Goal: Task Accomplishment & Management: Manage account settings

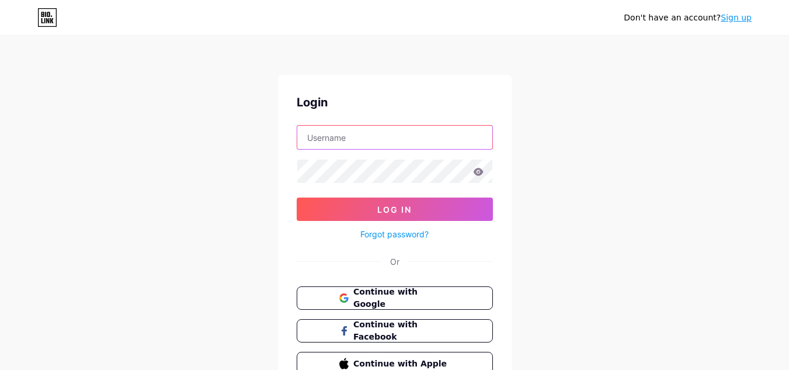
drag, startPoint x: 0, startPoint y: 0, endPoint x: 353, endPoint y: 137, distance: 378.5
click at [353, 137] on input "text" at bounding box center [394, 137] width 195 height 23
type input "[EMAIL_ADDRESS][DOMAIN_NAME]"
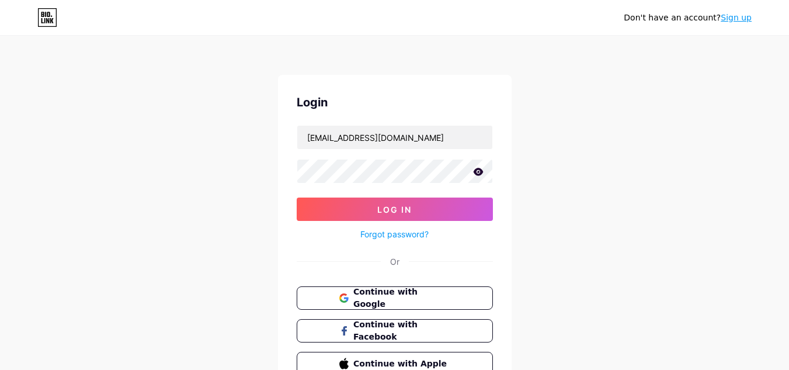
click at [477, 171] on icon at bounding box center [478, 172] width 11 height 8
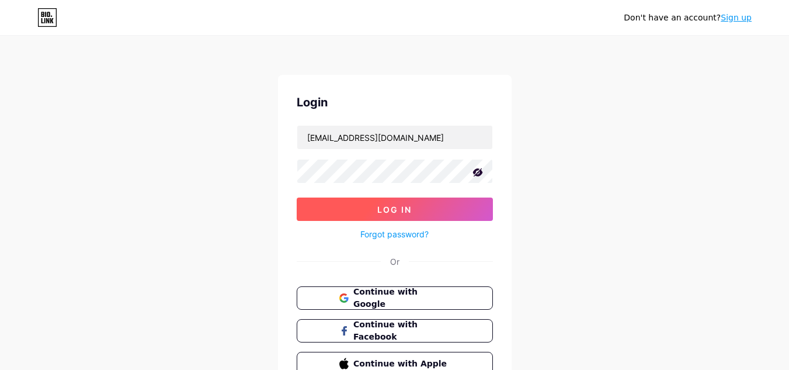
click at [422, 207] on button "Log In" at bounding box center [395, 208] width 196 height 23
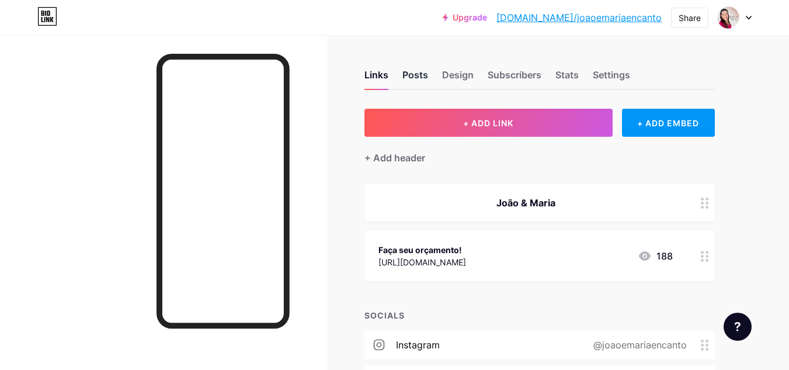
click at [412, 72] on div "Posts" at bounding box center [416, 78] width 26 height 21
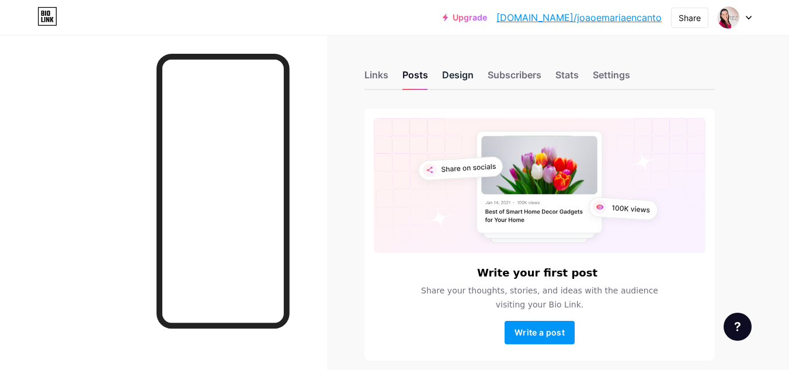
click at [462, 72] on div "Design" at bounding box center [458, 78] width 32 height 21
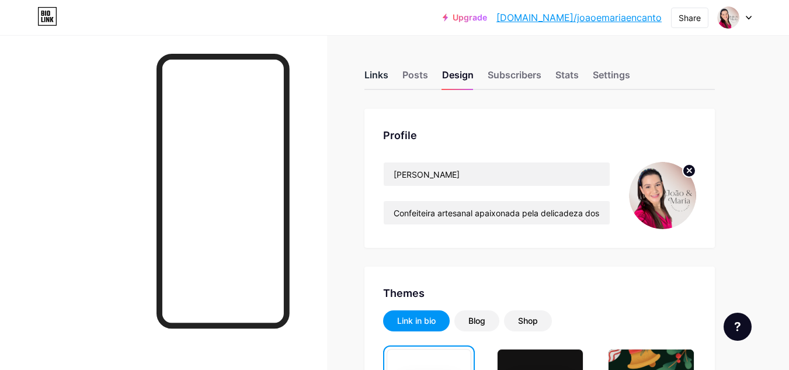
click at [381, 78] on div "Links" at bounding box center [377, 78] width 24 height 21
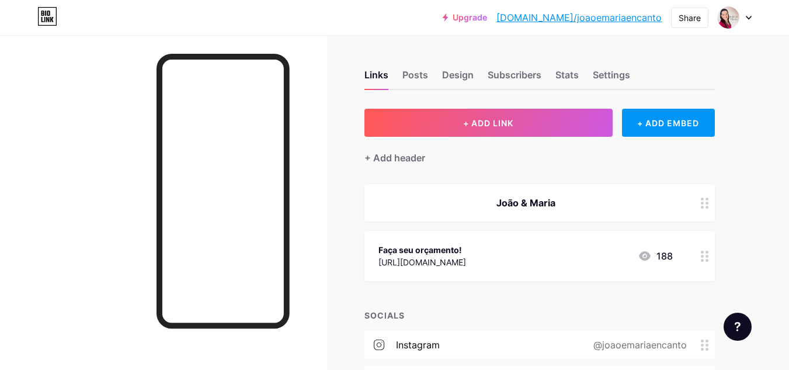
click at [571, 206] on div "João & Maria" at bounding box center [526, 203] width 294 height 14
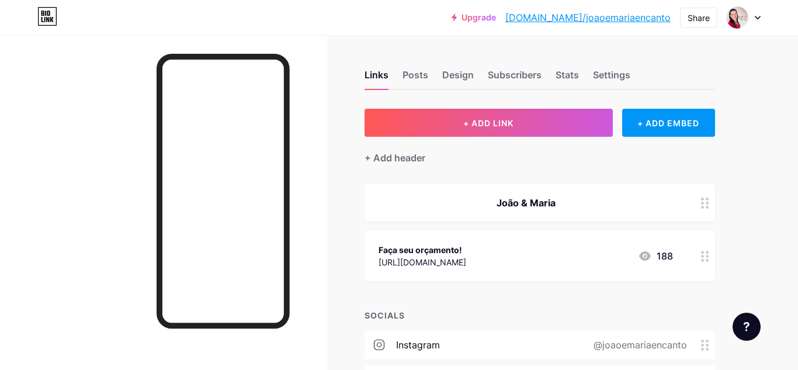
click at [293, 202] on div "Delete" at bounding box center [298, 207] width 25 height 14
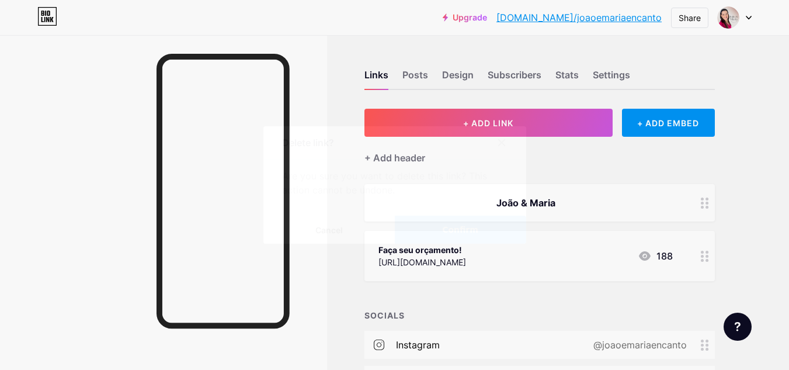
click at [466, 227] on span "Confirm" at bounding box center [460, 230] width 36 height 12
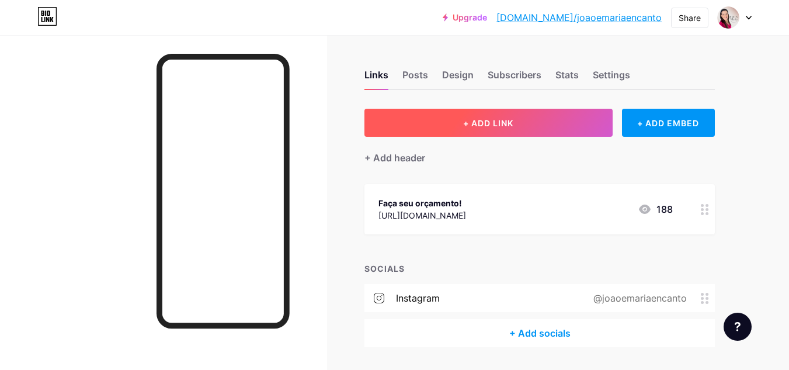
click at [513, 122] on span "+ ADD LINK" at bounding box center [488, 123] width 50 height 10
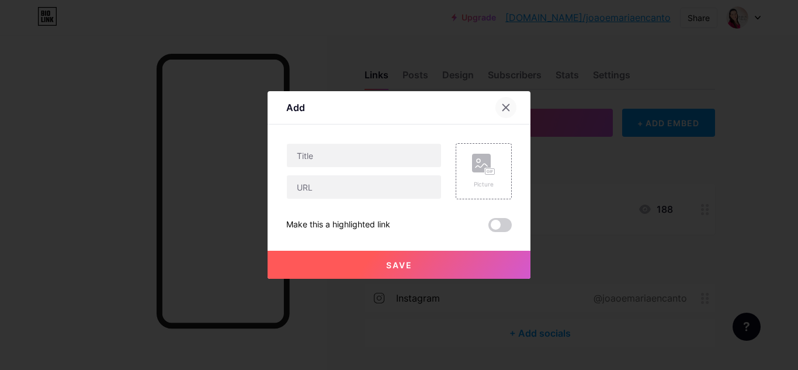
click at [500, 103] on div at bounding box center [505, 107] width 21 height 21
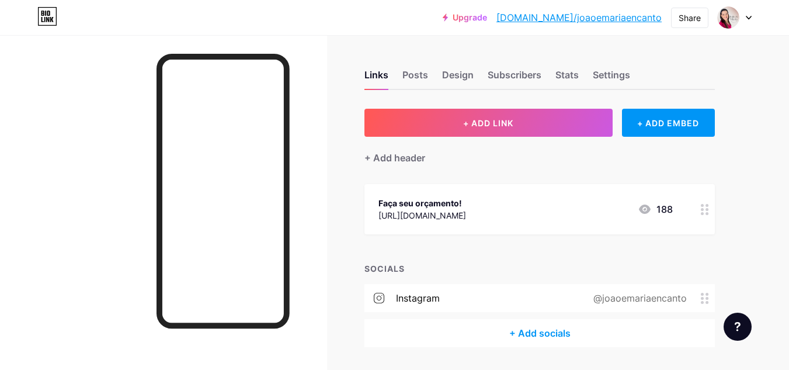
click at [429, 161] on div "+ Add header" at bounding box center [540, 151] width 351 height 29
click at [391, 158] on div "+ Add header" at bounding box center [395, 158] width 61 height 14
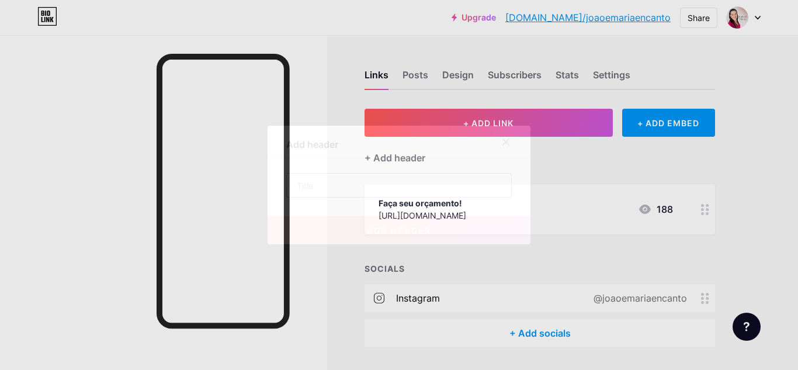
click at [357, 189] on input "text" at bounding box center [399, 185] width 224 height 23
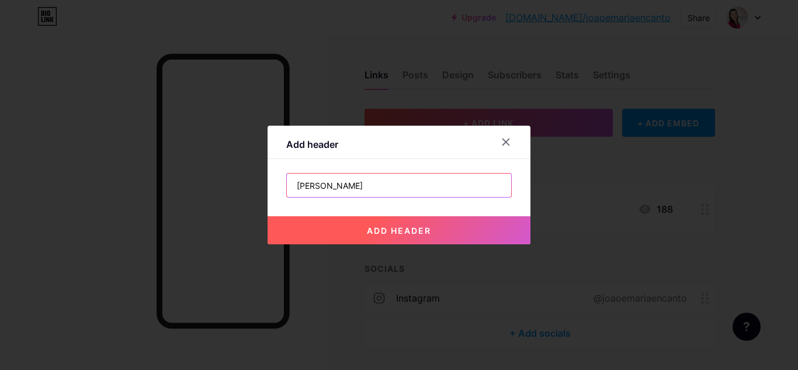
type input "[PERSON_NAME]"
click at [408, 223] on button "add header" at bounding box center [399, 230] width 263 height 28
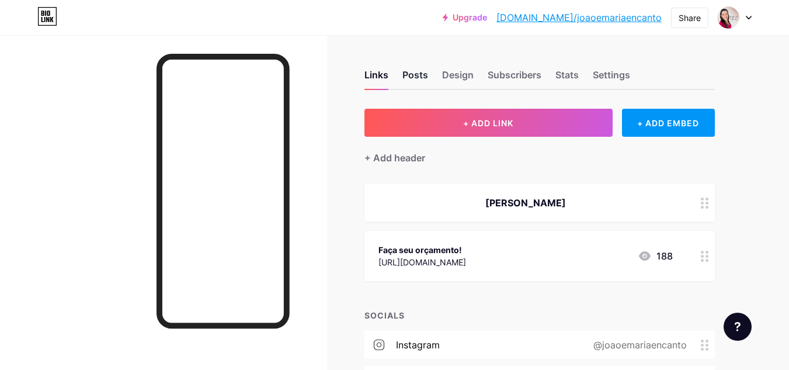
click at [412, 75] on div "Posts" at bounding box center [416, 78] width 26 height 21
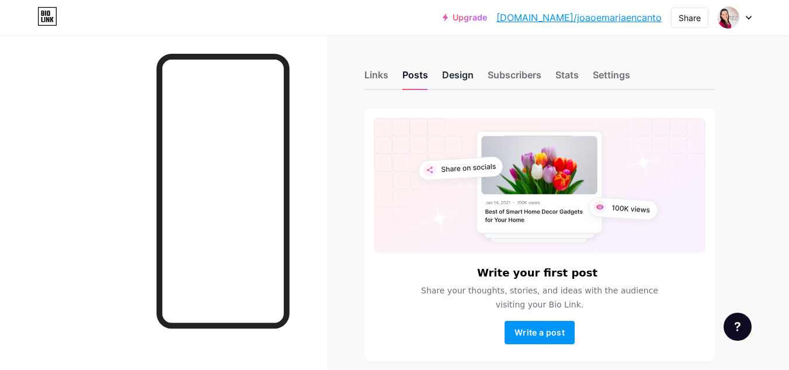
click at [470, 74] on div "Design" at bounding box center [458, 78] width 32 height 21
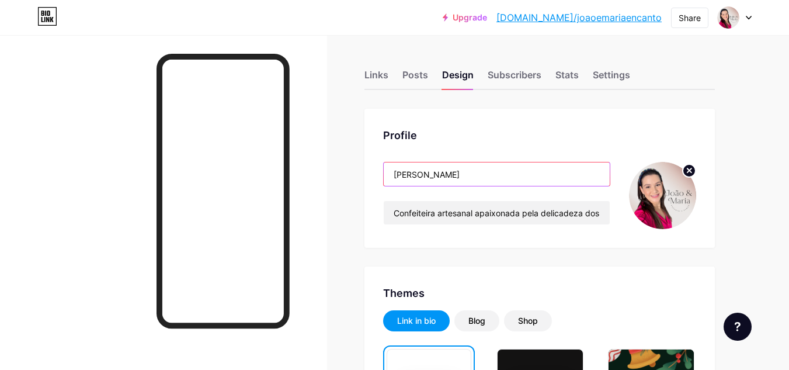
drag, startPoint x: 452, startPoint y: 176, endPoint x: 321, endPoint y: 173, distance: 130.9
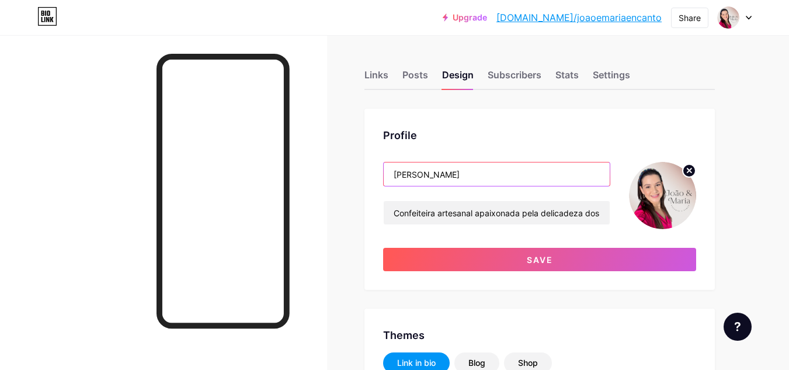
type input "[PERSON_NAME]"
click at [657, 190] on img at bounding box center [662, 195] width 67 height 67
click at [690, 165] on circle at bounding box center [689, 170] width 13 height 13
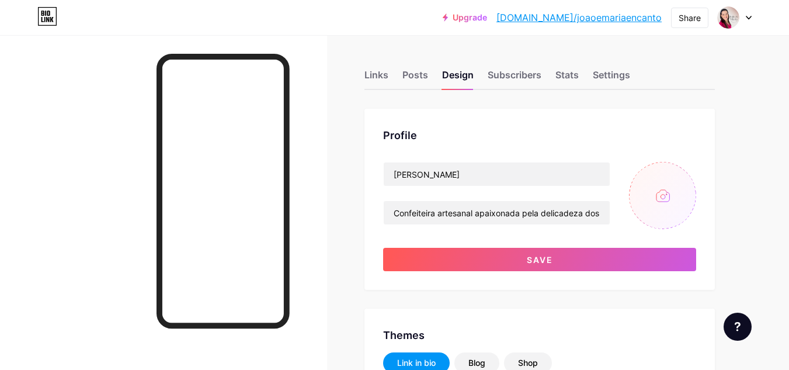
click at [667, 191] on input "file" at bounding box center [662, 195] width 67 height 67
click at [658, 199] on input "file" at bounding box center [662, 195] width 67 height 67
type input "C:\fakepath\Suzane.jpg"
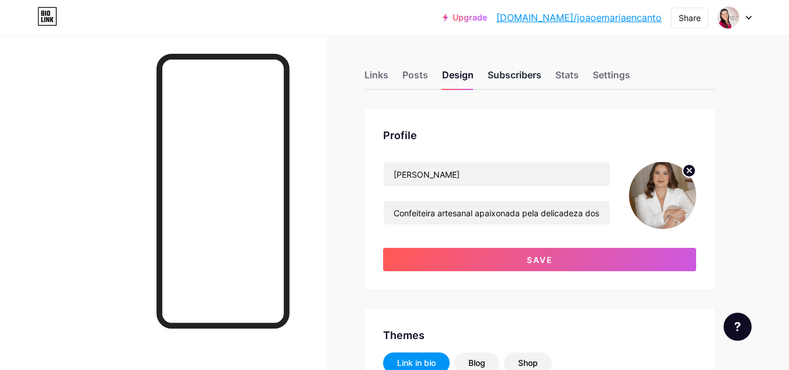
click at [518, 81] on div "Subscribers" at bounding box center [515, 78] width 54 height 21
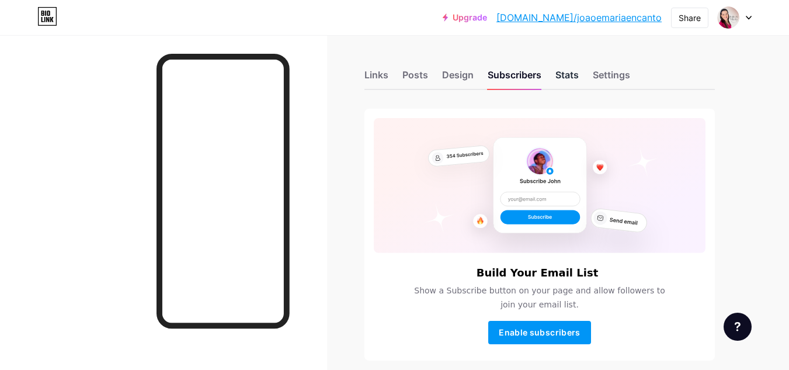
click at [563, 78] on div "Stats" at bounding box center [567, 78] width 23 height 21
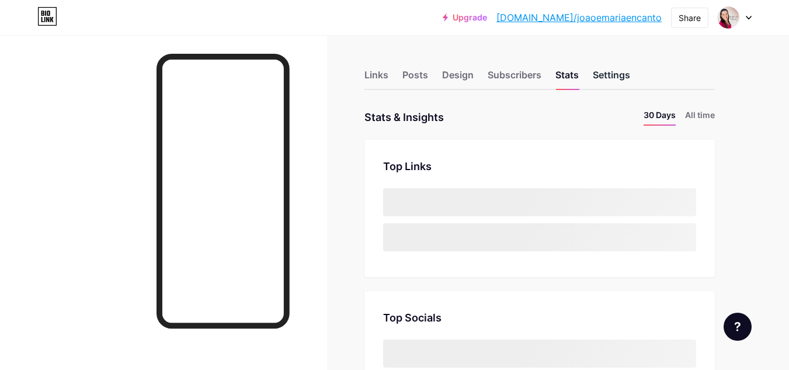
click at [606, 75] on div "Settings" at bounding box center [611, 78] width 37 height 21
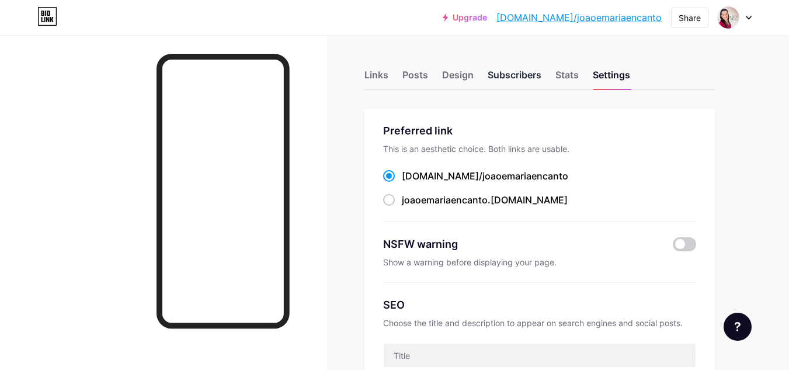
click at [508, 75] on div "Subscribers" at bounding box center [515, 78] width 54 height 21
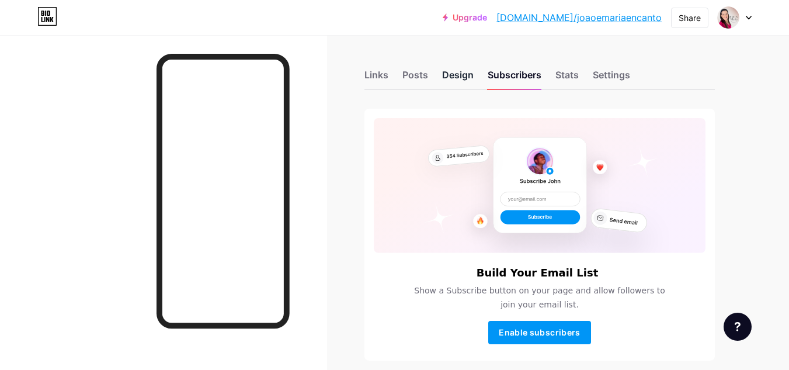
click at [463, 77] on div "Design" at bounding box center [458, 78] width 32 height 21
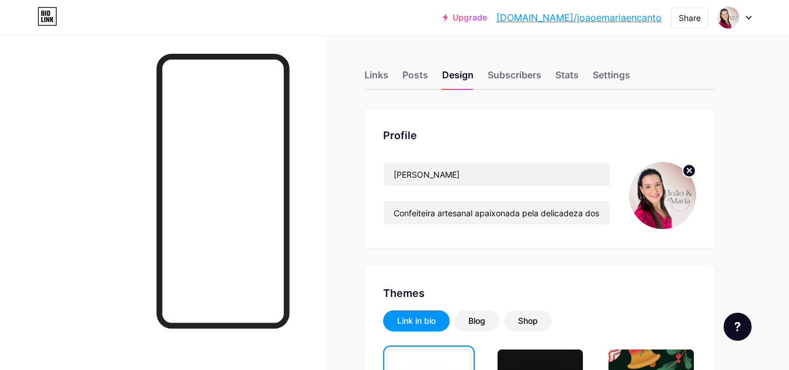
click at [689, 169] on icon at bounding box center [690, 170] width 4 height 4
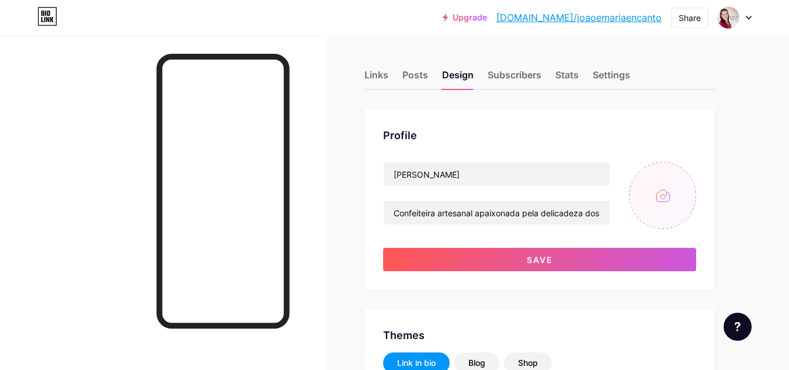
click at [659, 199] on input "file" at bounding box center [662, 195] width 67 height 67
type input "C:\fakepath\Suzane.jpg"
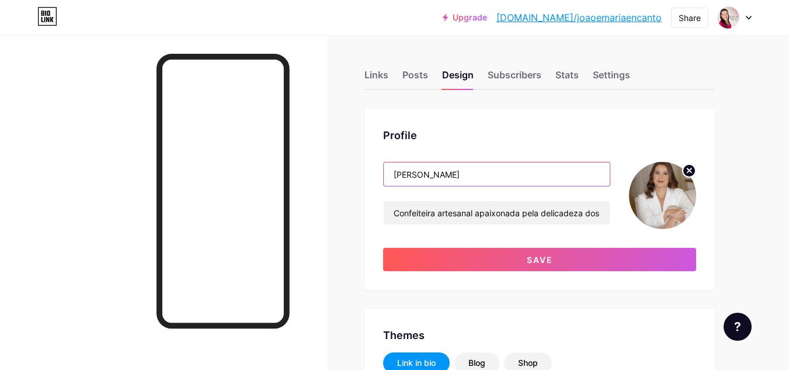
drag, startPoint x: 451, startPoint y: 179, endPoint x: 359, endPoint y: 185, distance: 91.9
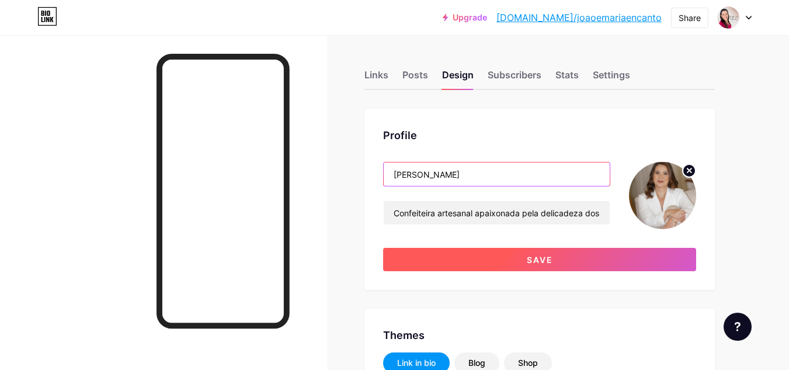
type input "[PERSON_NAME]"
click at [538, 262] on span "Save" at bounding box center [540, 260] width 26 height 10
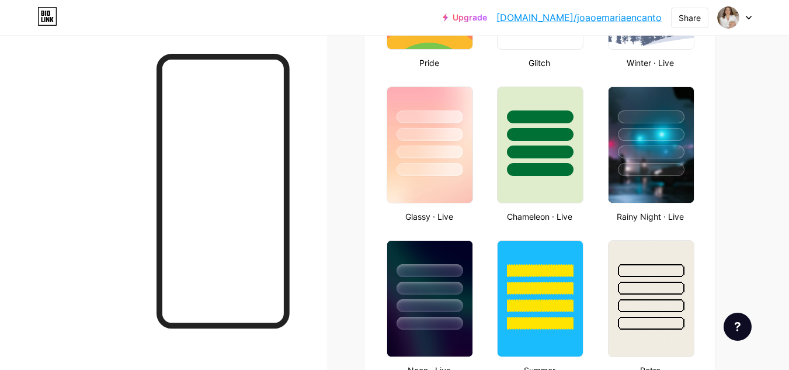
scroll to position [826, 0]
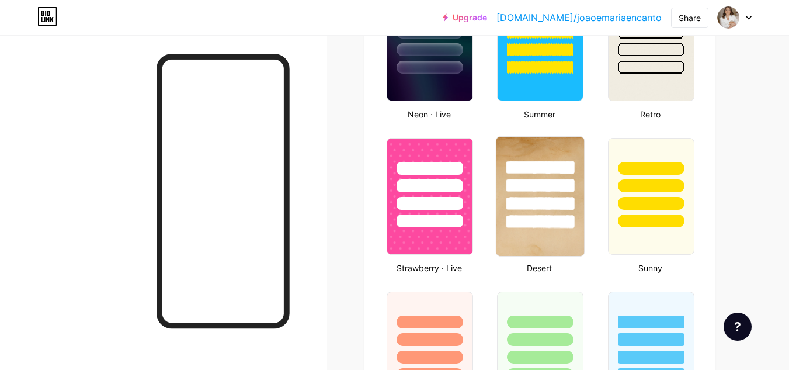
click at [570, 228] on img at bounding box center [541, 196] width 88 height 119
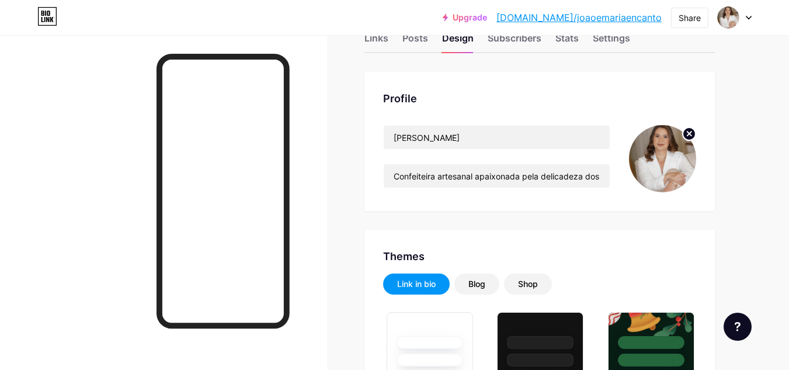
scroll to position [0, 0]
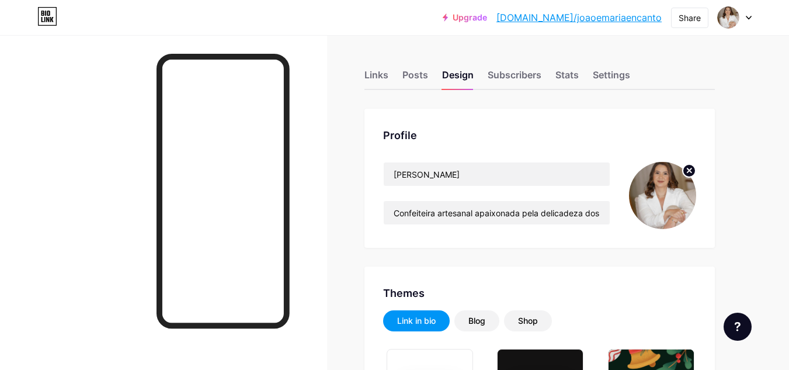
click at [379, 75] on div "Links" at bounding box center [377, 78] width 24 height 21
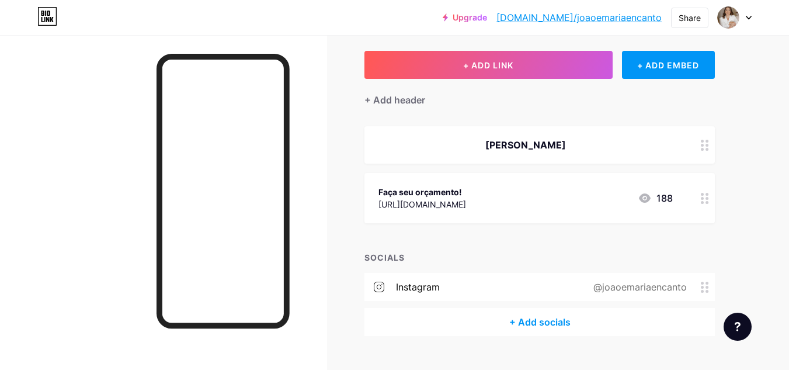
scroll to position [82, 0]
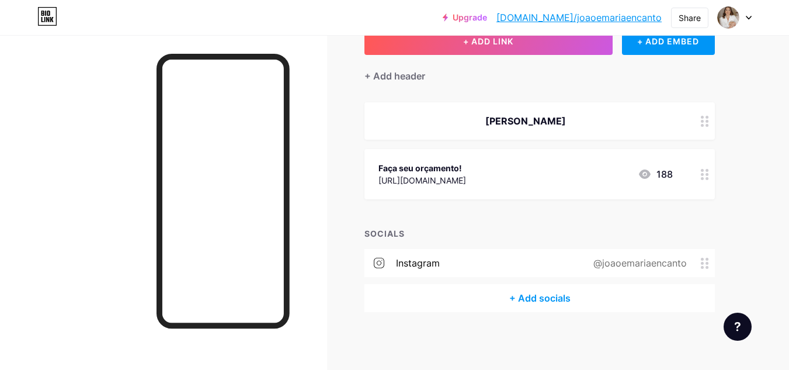
click at [649, 270] on div "instagram @joaoemariaencanto" at bounding box center [540, 263] width 351 height 28
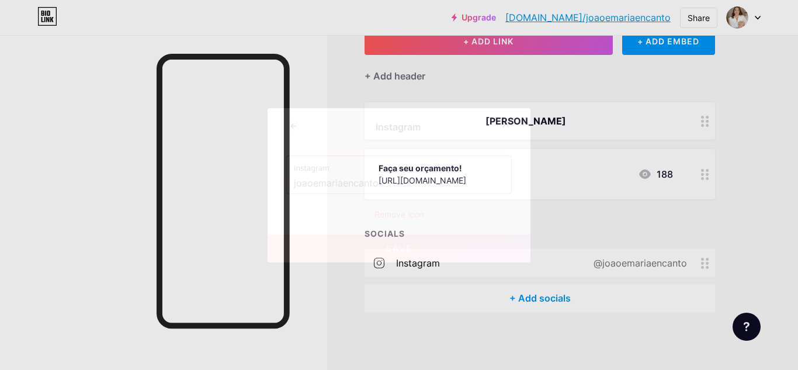
drag, startPoint x: 382, startPoint y: 180, endPoint x: 180, endPoint y: 182, distance: 201.6
click at [180, 182] on div "Instagram Instagram joaoemariaencanto Remove icon Save" at bounding box center [399, 185] width 798 height 370
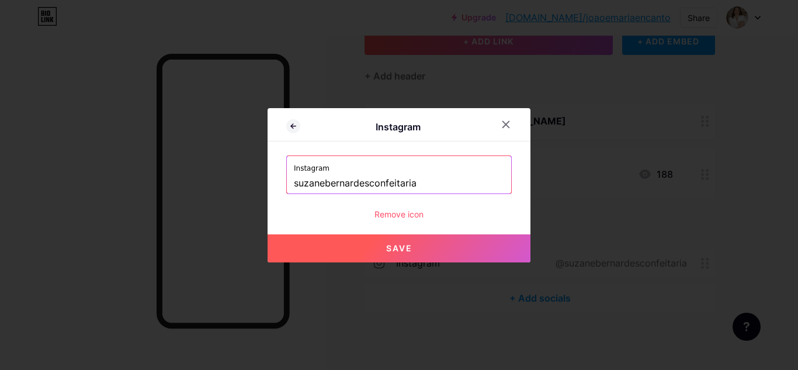
click at [410, 249] on span "Save" at bounding box center [399, 248] width 26 height 10
type input "[URL][DOMAIN_NAME]"
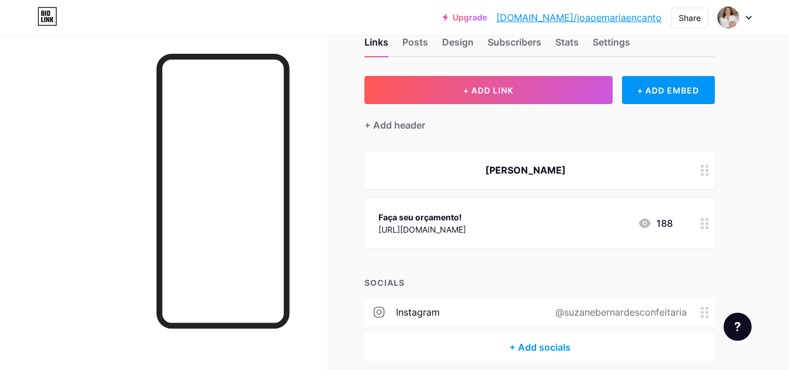
scroll to position [0, 0]
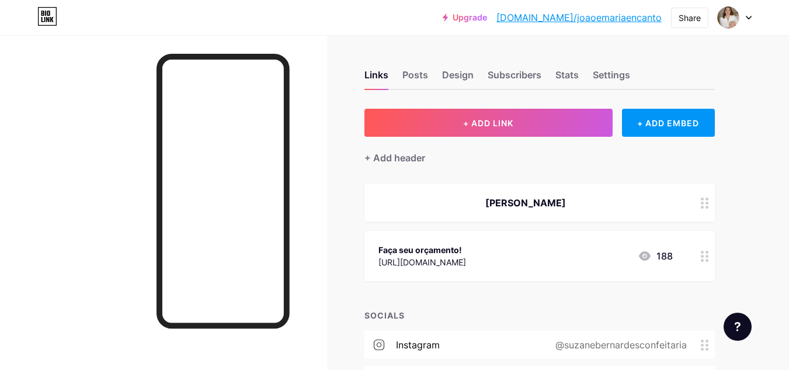
click at [589, 16] on link "[DOMAIN_NAME]/joaoemariaencanto" at bounding box center [579, 18] width 165 height 14
click at [746, 19] on icon at bounding box center [749, 18] width 6 height 4
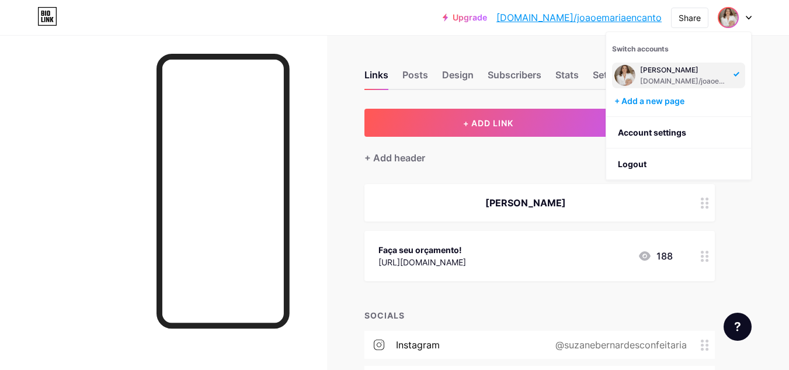
click at [763, 87] on div "Links Posts Design Subscribers Stats Settings + ADD LINK + ADD EMBED + Add head…" at bounding box center [382, 243] width 764 height 417
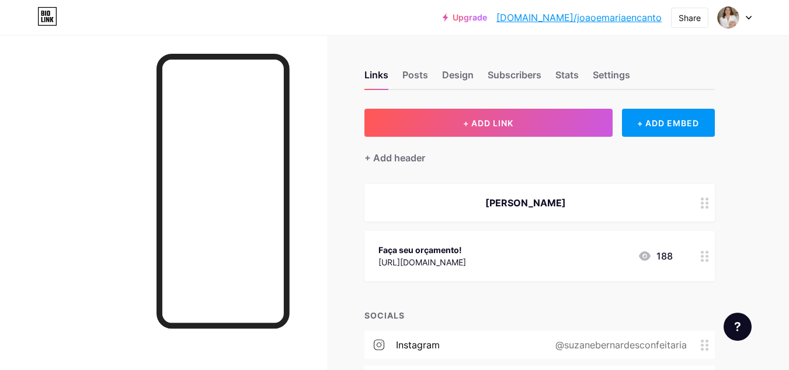
scroll to position [82, 0]
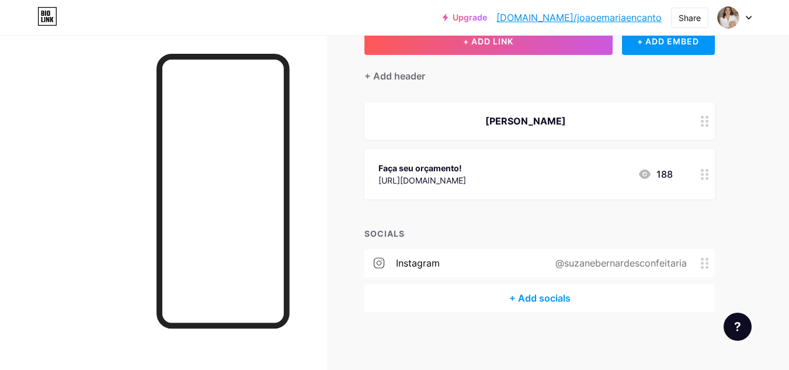
click at [705, 178] on icon at bounding box center [705, 174] width 8 height 11
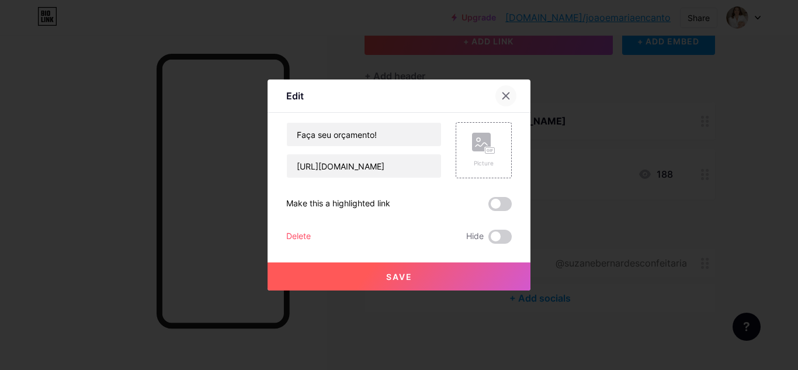
click at [509, 94] on icon at bounding box center [505, 95] width 9 height 9
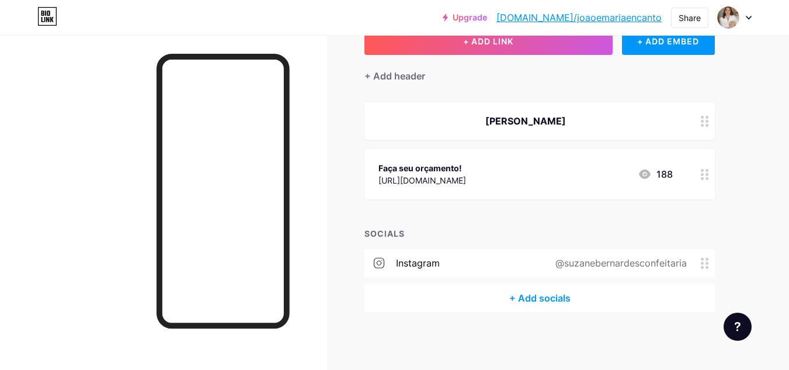
scroll to position [0, 0]
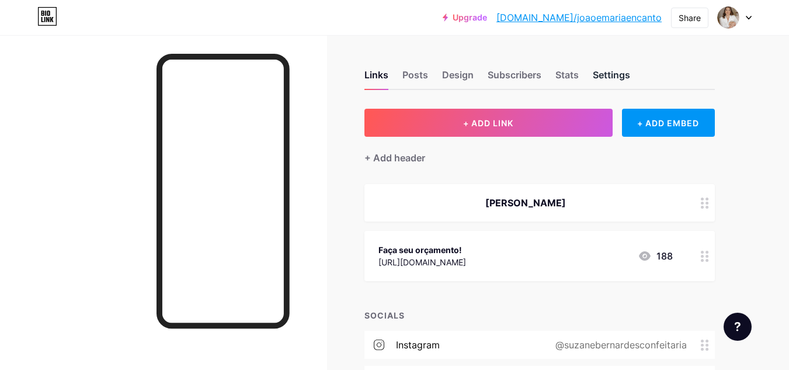
click at [609, 70] on div "Settings" at bounding box center [611, 78] width 37 height 21
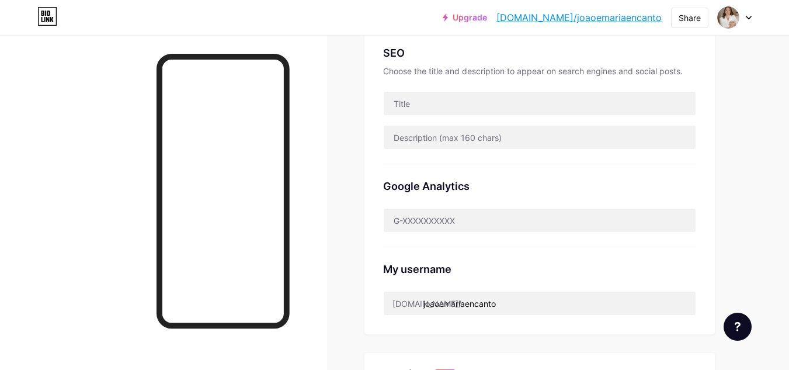
scroll to position [283, 0]
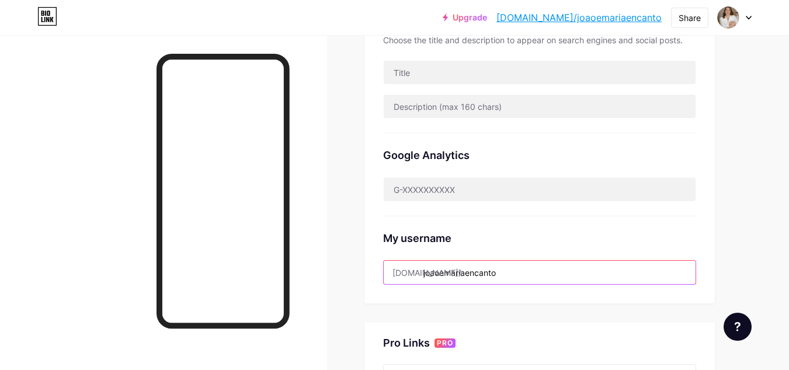
click at [511, 276] on input "joaoemariaencanto" at bounding box center [540, 272] width 312 height 23
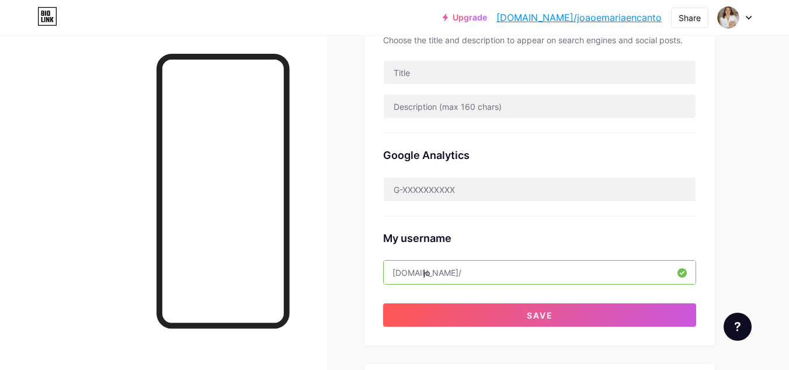
type input "j"
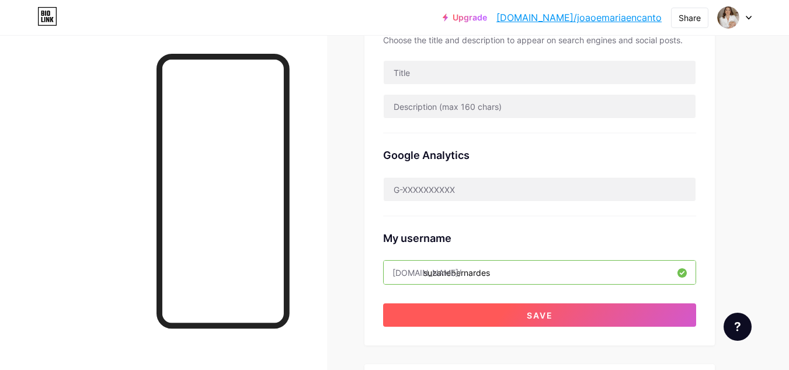
type input "suzanebernardes"
click at [559, 314] on button "Save" at bounding box center [539, 314] width 313 height 23
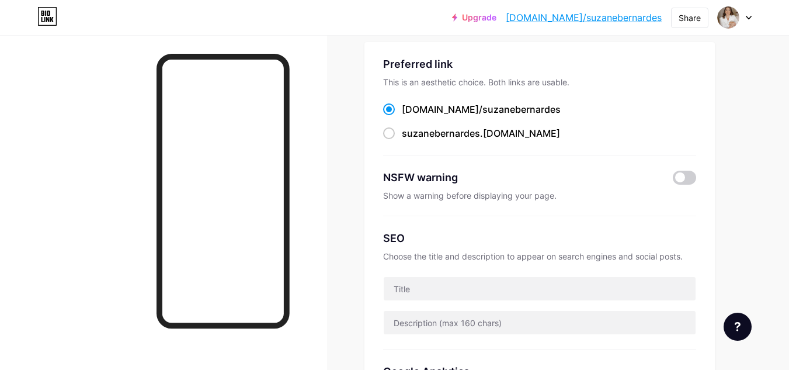
scroll to position [0, 0]
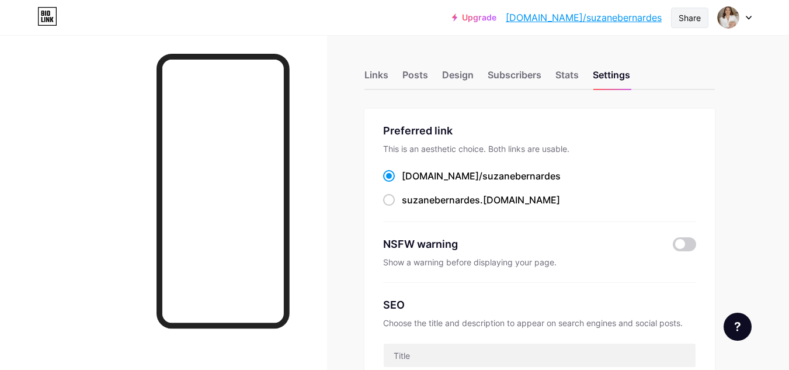
click at [685, 16] on div "Share" at bounding box center [690, 18] width 22 height 12
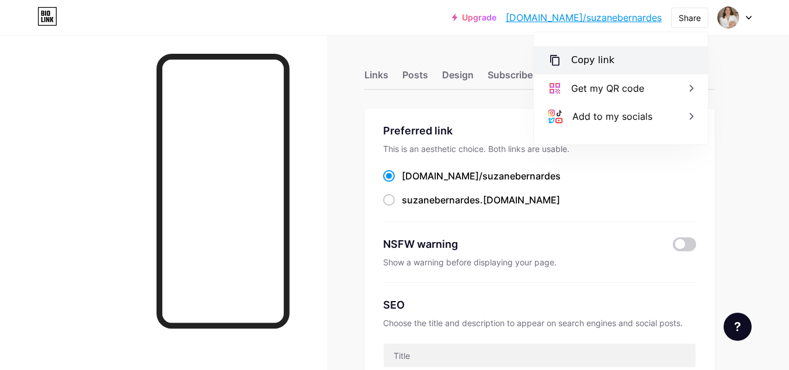
click at [606, 60] on div "Copy link" at bounding box center [592, 60] width 43 height 14
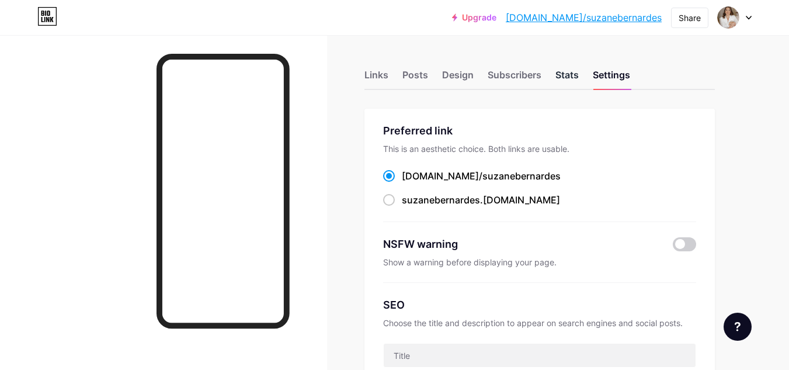
click at [563, 78] on div "Stats" at bounding box center [567, 78] width 23 height 21
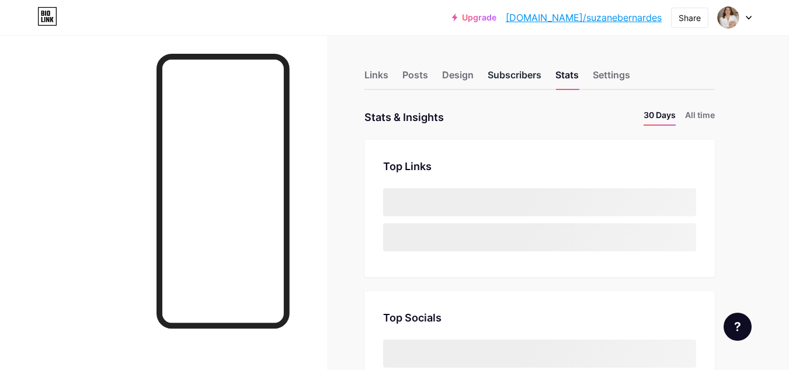
click at [526, 75] on div "Subscribers" at bounding box center [515, 78] width 54 height 21
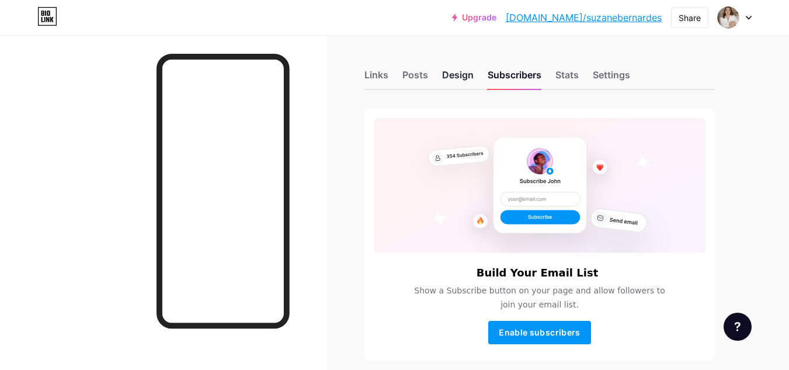
click at [463, 70] on div "Design" at bounding box center [458, 78] width 32 height 21
